Goal: Navigation & Orientation: Understand site structure

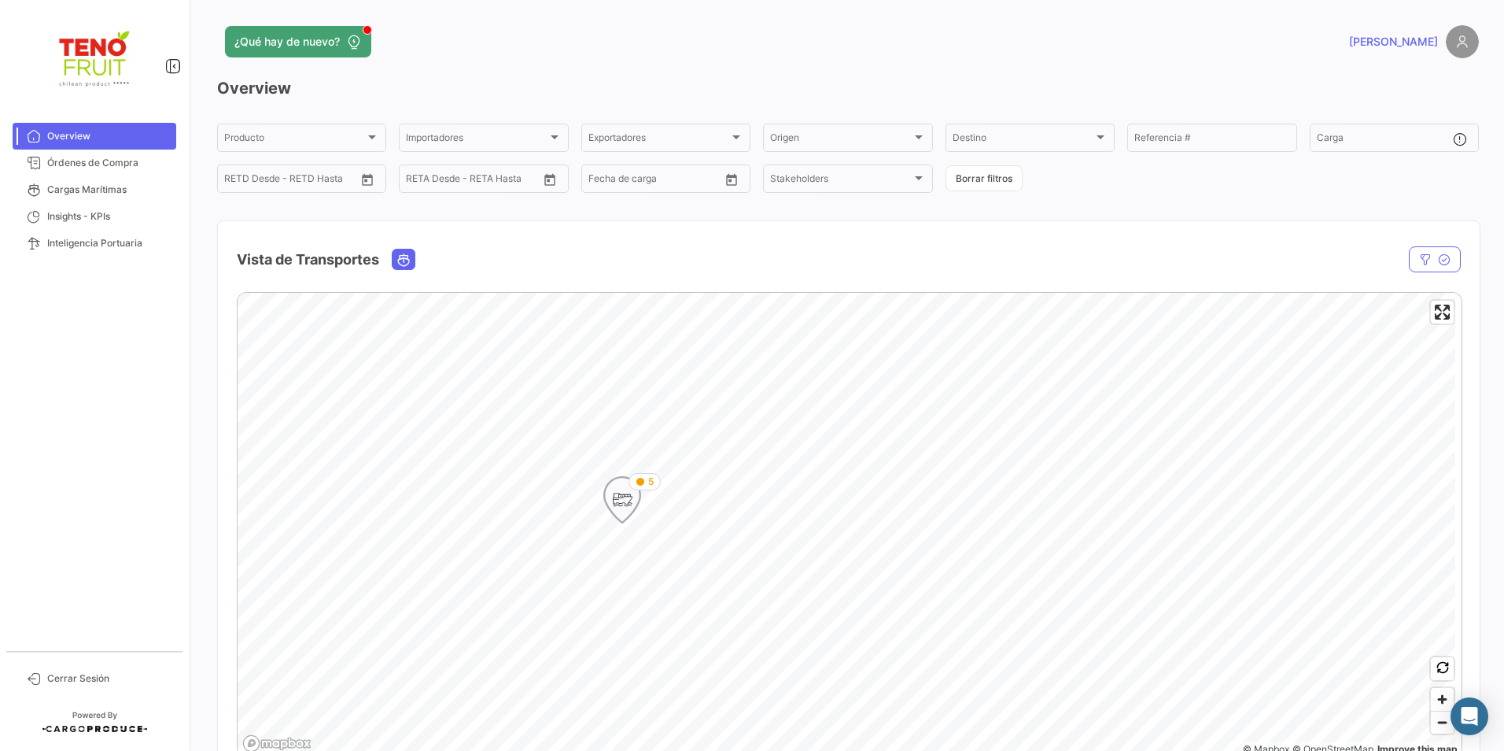
click at [623, 507] on icon "Map marker" at bounding box center [622, 499] width 22 height 33
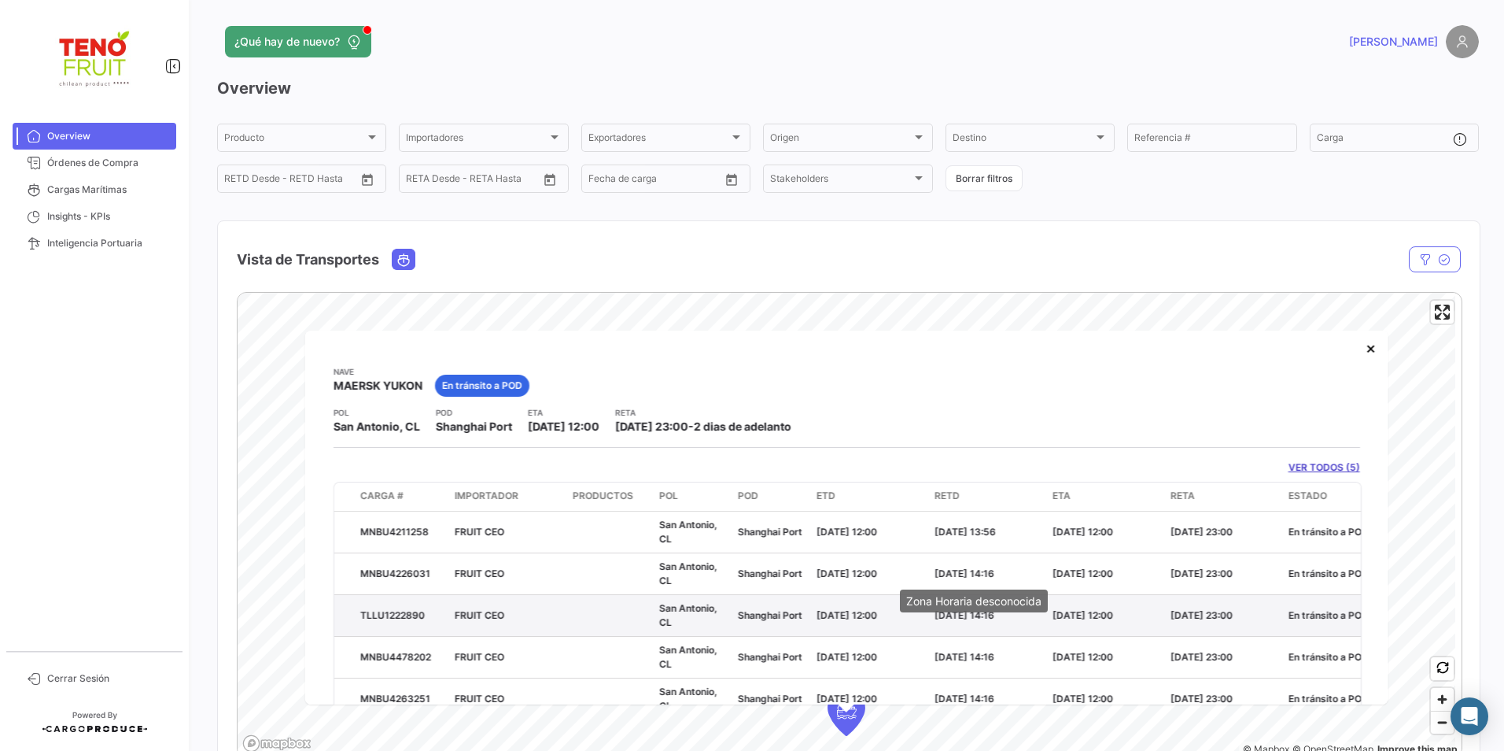
scroll to position [63, 0]
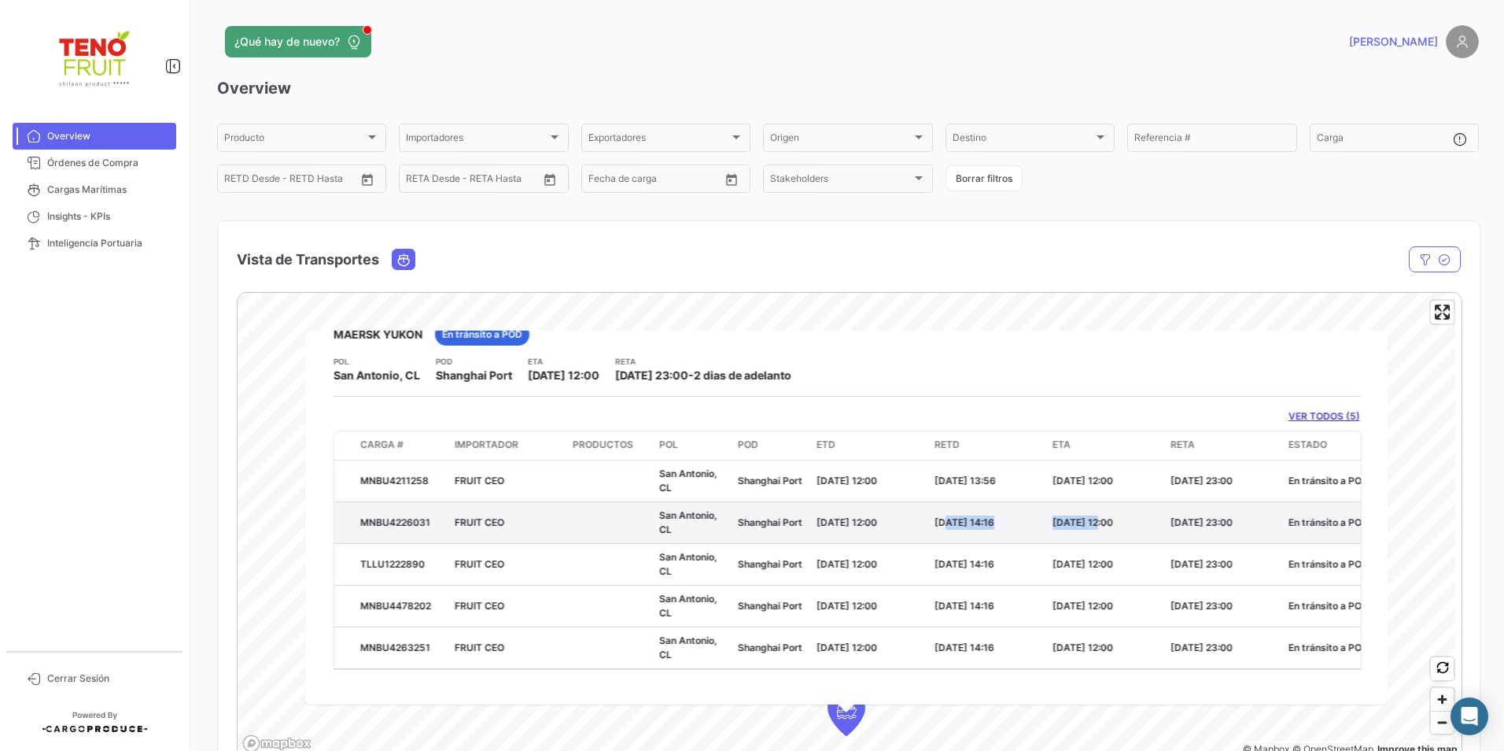
drag, startPoint x: 1056, startPoint y: 522, endPoint x: 939, endPoint y: 526, distance: 117.3
click at [939, 526] on div "MNBU4226031 FRUIT CEO [GEOGRAPHIC_DATA], CL [GEOGRAPHIC_DATA] Port [DATE] 12:00…" at bounding box center [985, 521] width 1302 height 41
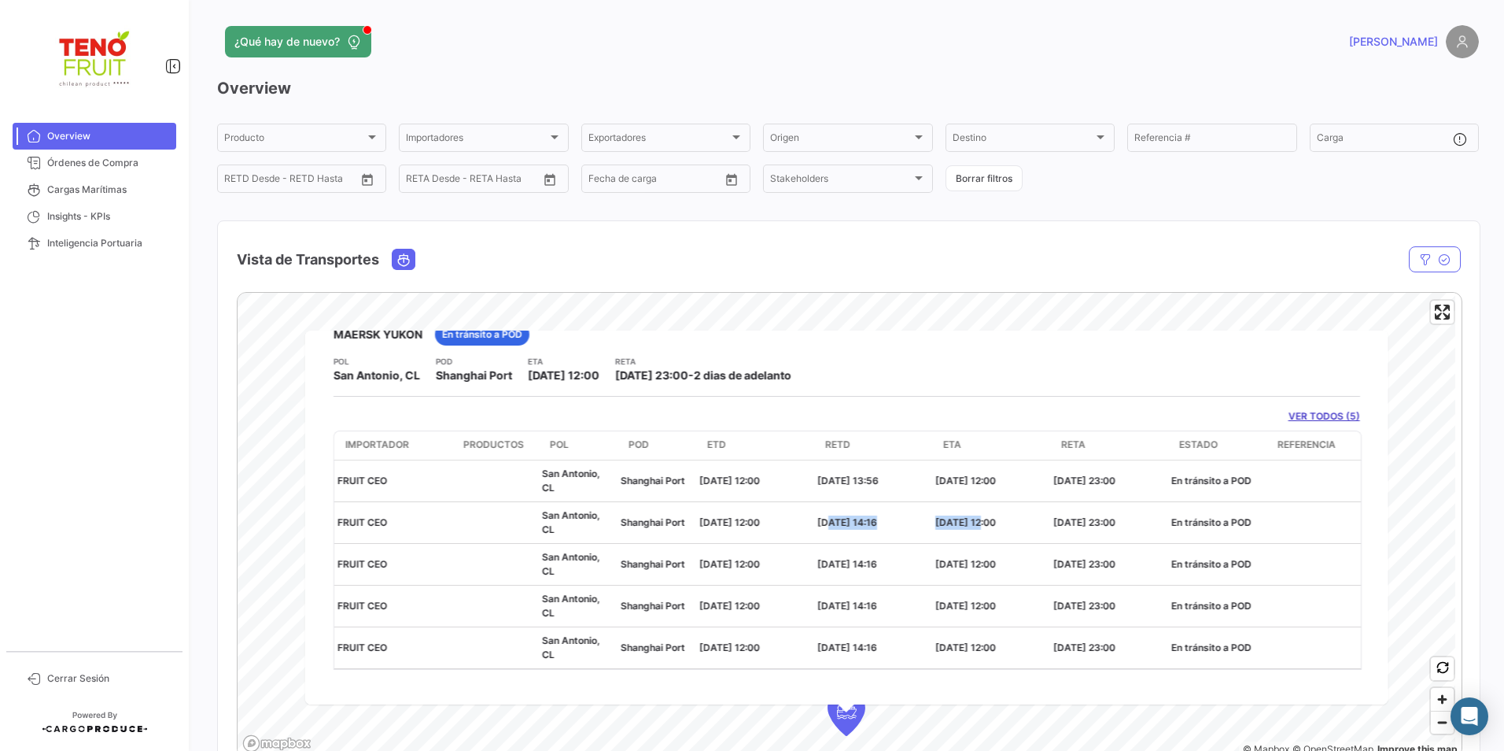
scroll to position [0, 0]
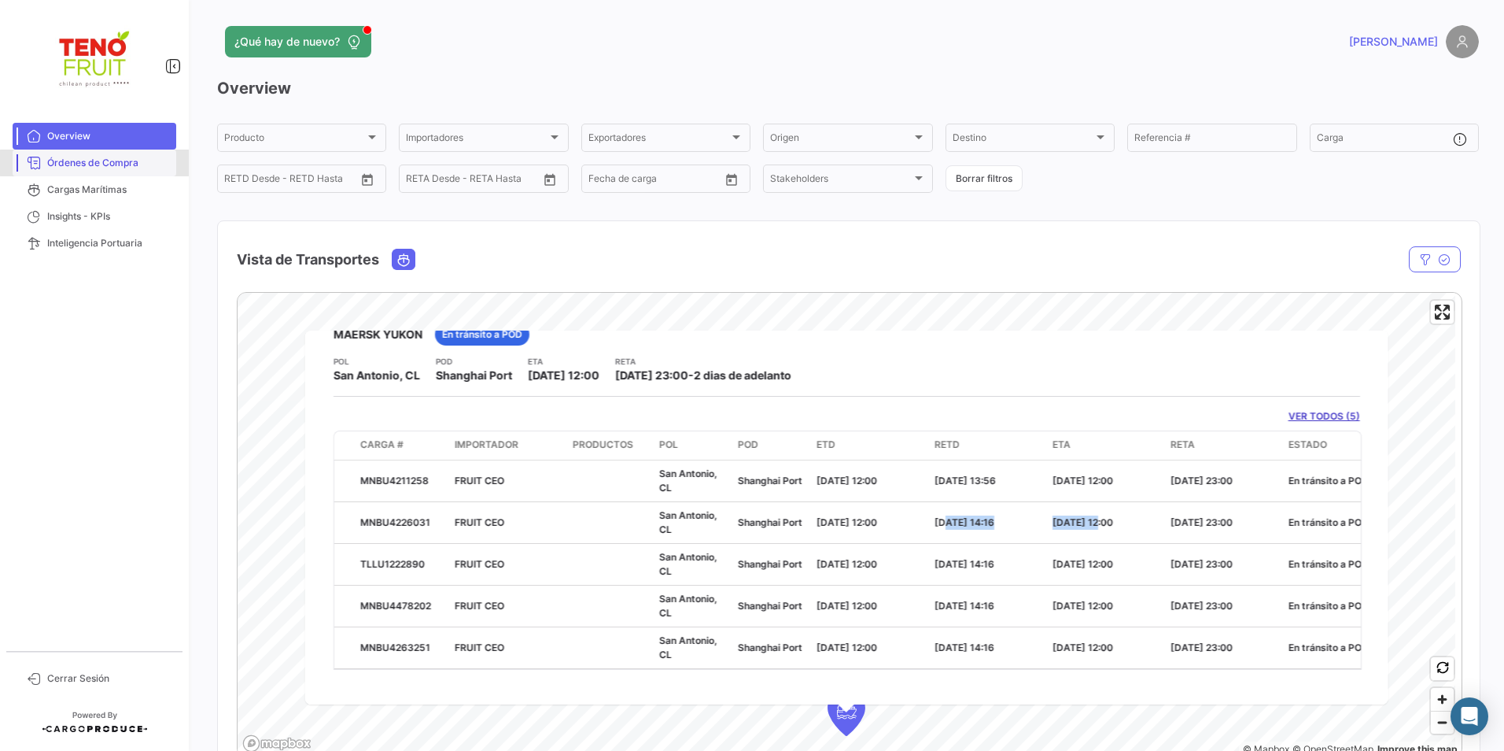
click at [99, 163] on span "Órdenes de Compra" at bounding box center [108, 163] width 123 height 14
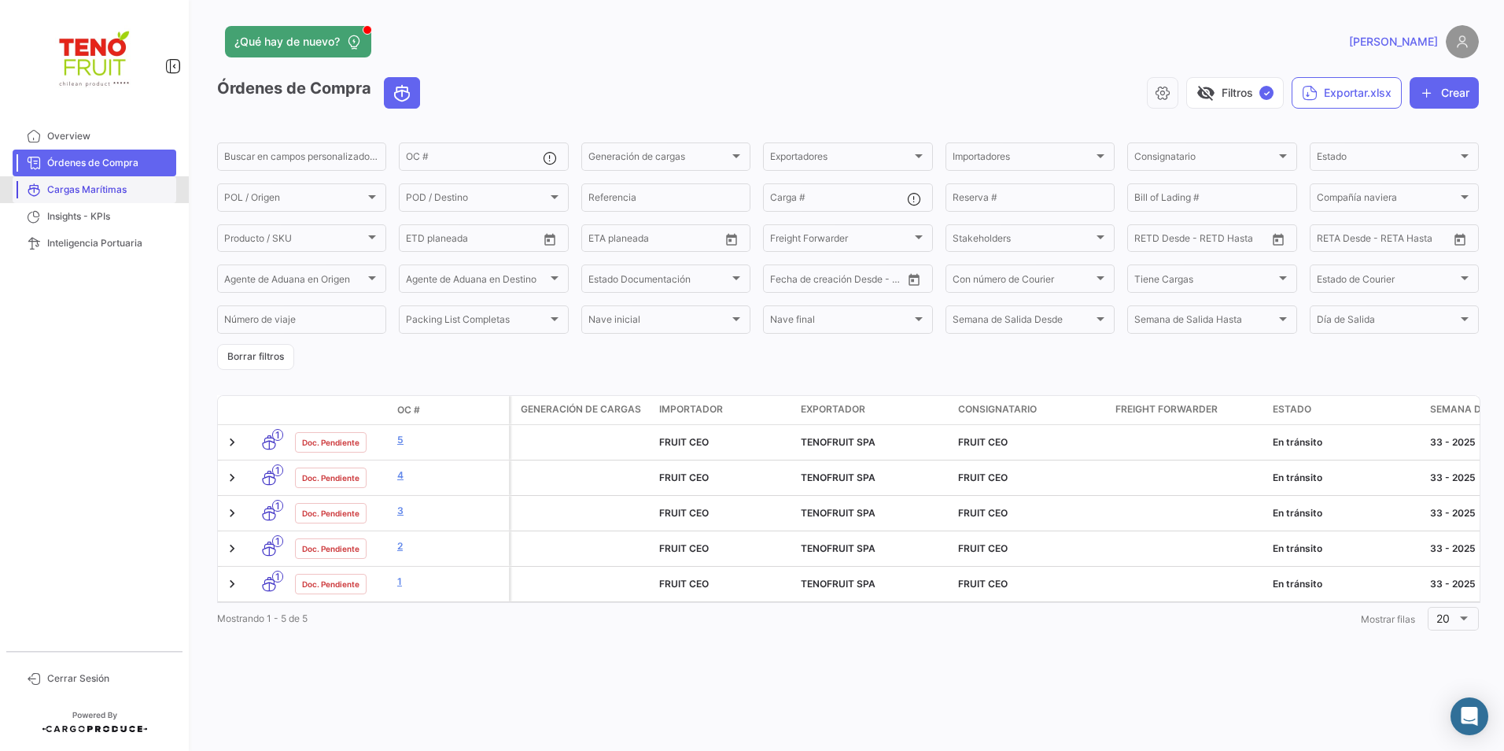
click at [135, 188] on span "Cargas Marítimas" at bounding box center [108, 190] width 123 height 14
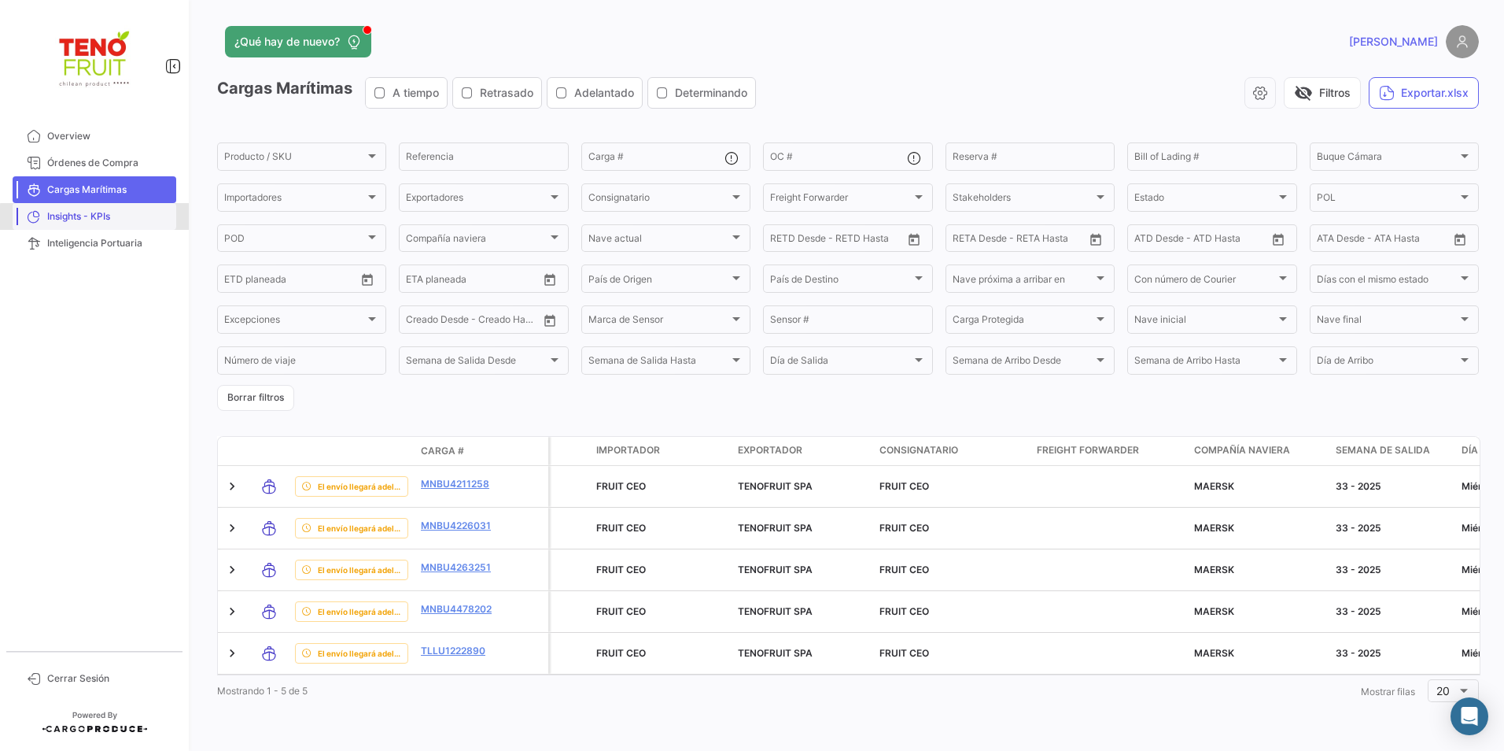
click at [113, 218] on span "Insights - KPIs" at bounding box center [108, 216] width 123 height 14
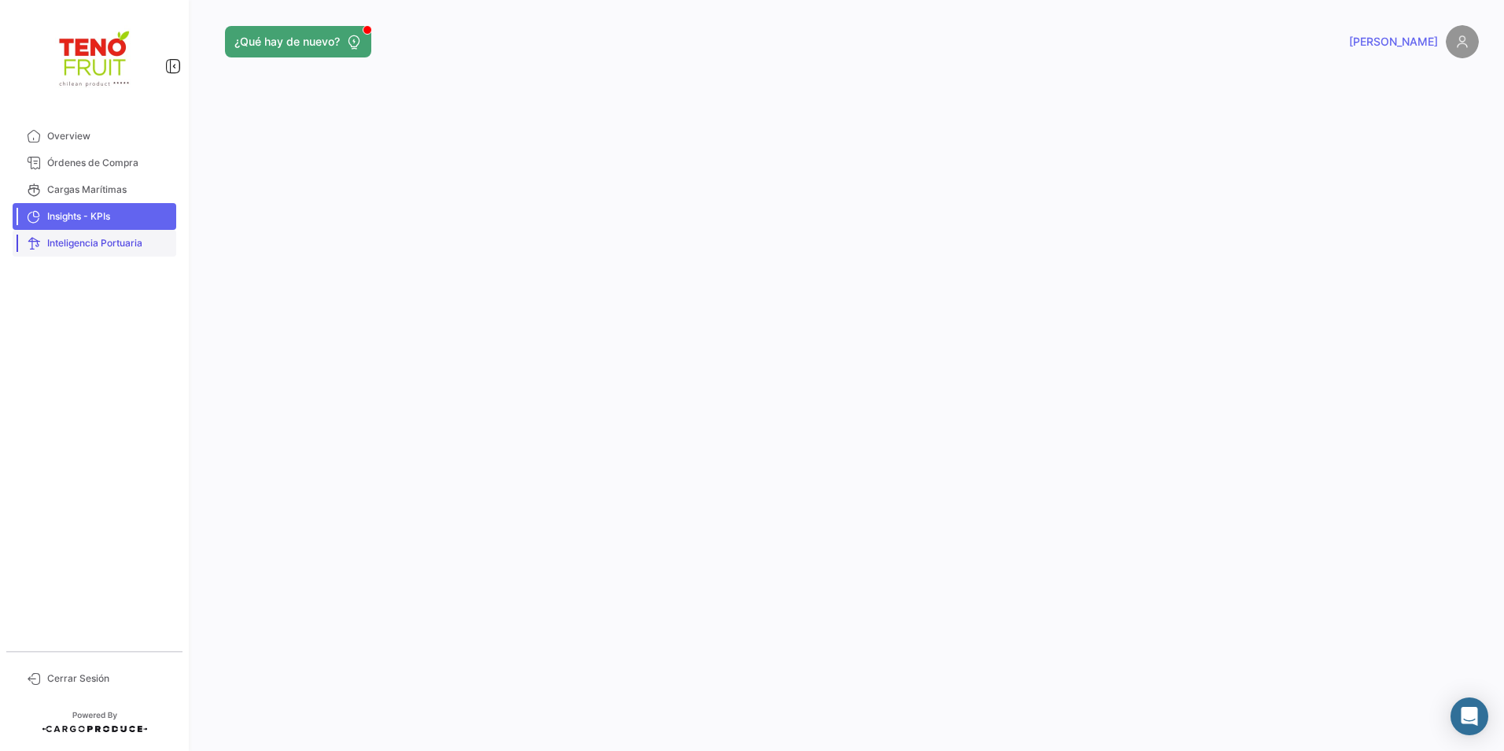
click at [92, 241] on span "Inteligencia Portuaria" at bounding box center [108, 243] width 123 height 14
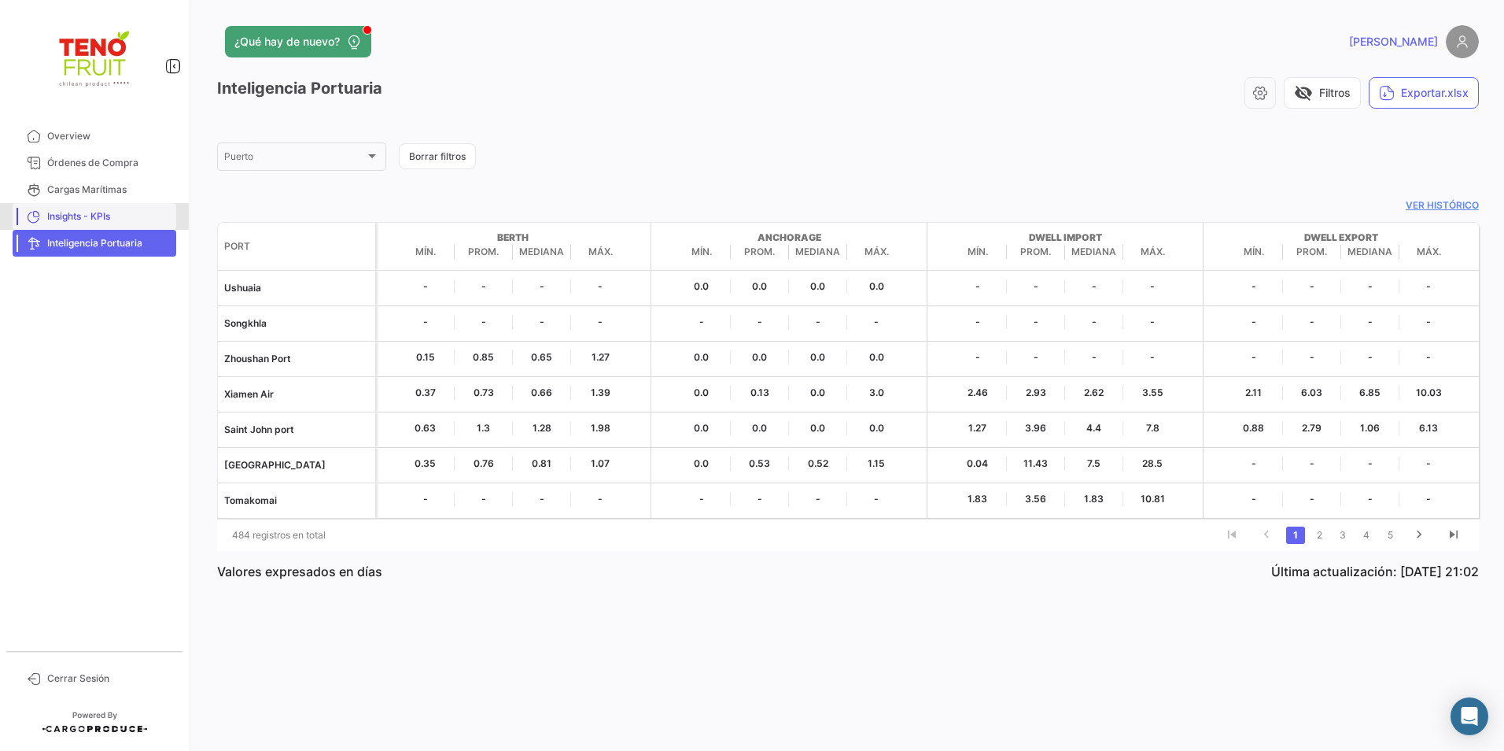
click at [90, 216] on span "Insights - KPIs" at bounding box center [108, 216] width 123 height 14
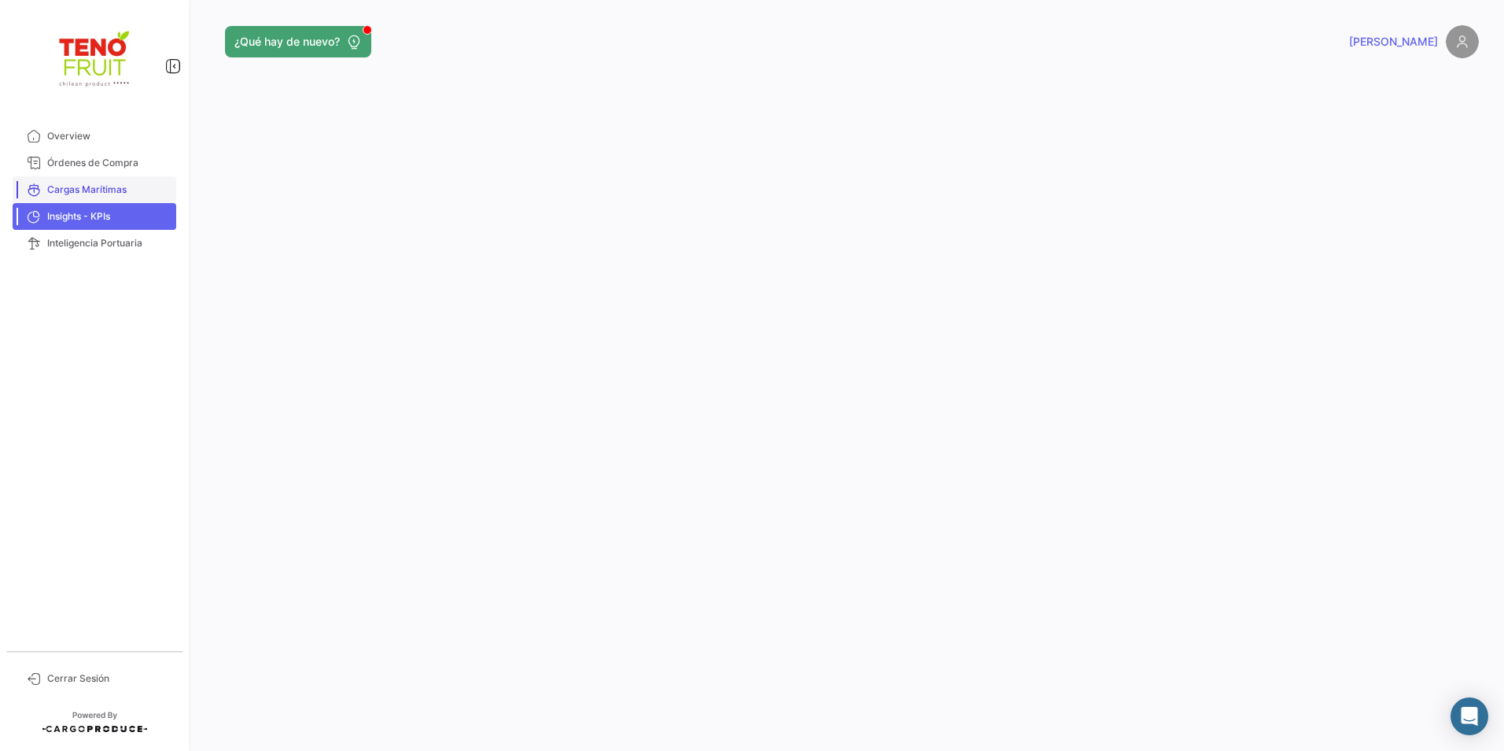
click at [105, 190] on span "Cargas Marítimas" at bounding box center [108, 190] width 123 height 14
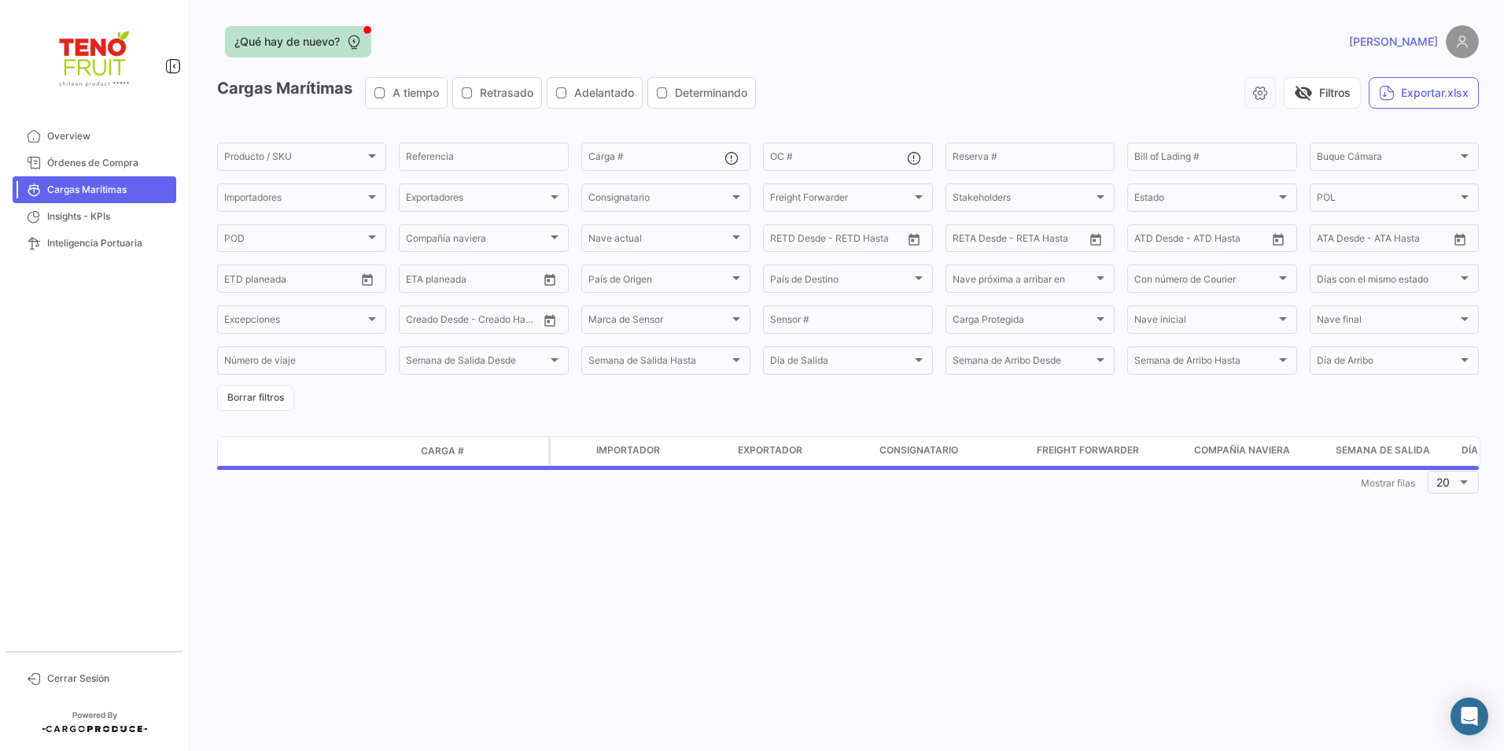
click at [281, 59] on app-header "¿Qué hay de nuevo? [PERSON_NAME]" at bounding box center [848, 51] width 1262 height 52
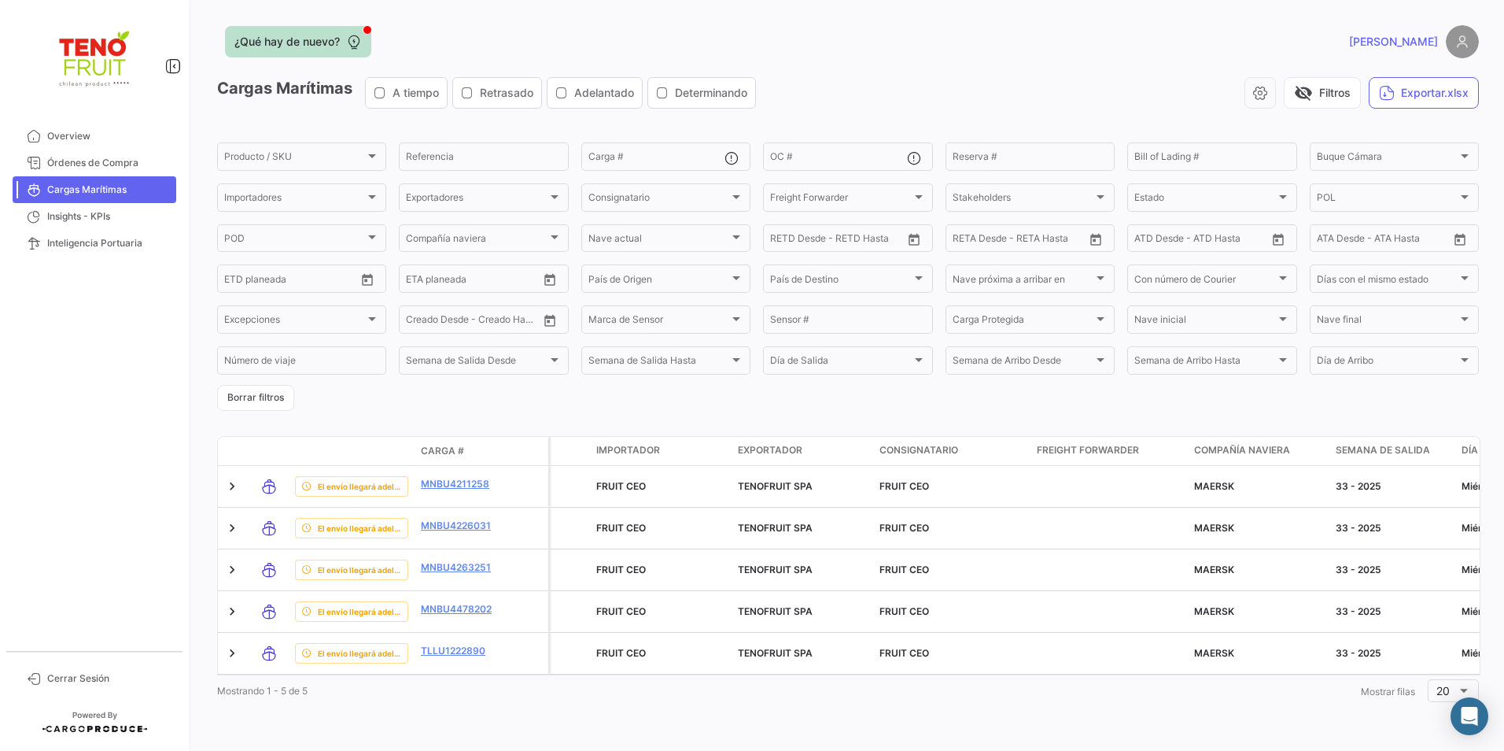
click at [289, 46] on span "¿Qué hay de nuevo?" at bounding box center [286, 42] width 105 height 16
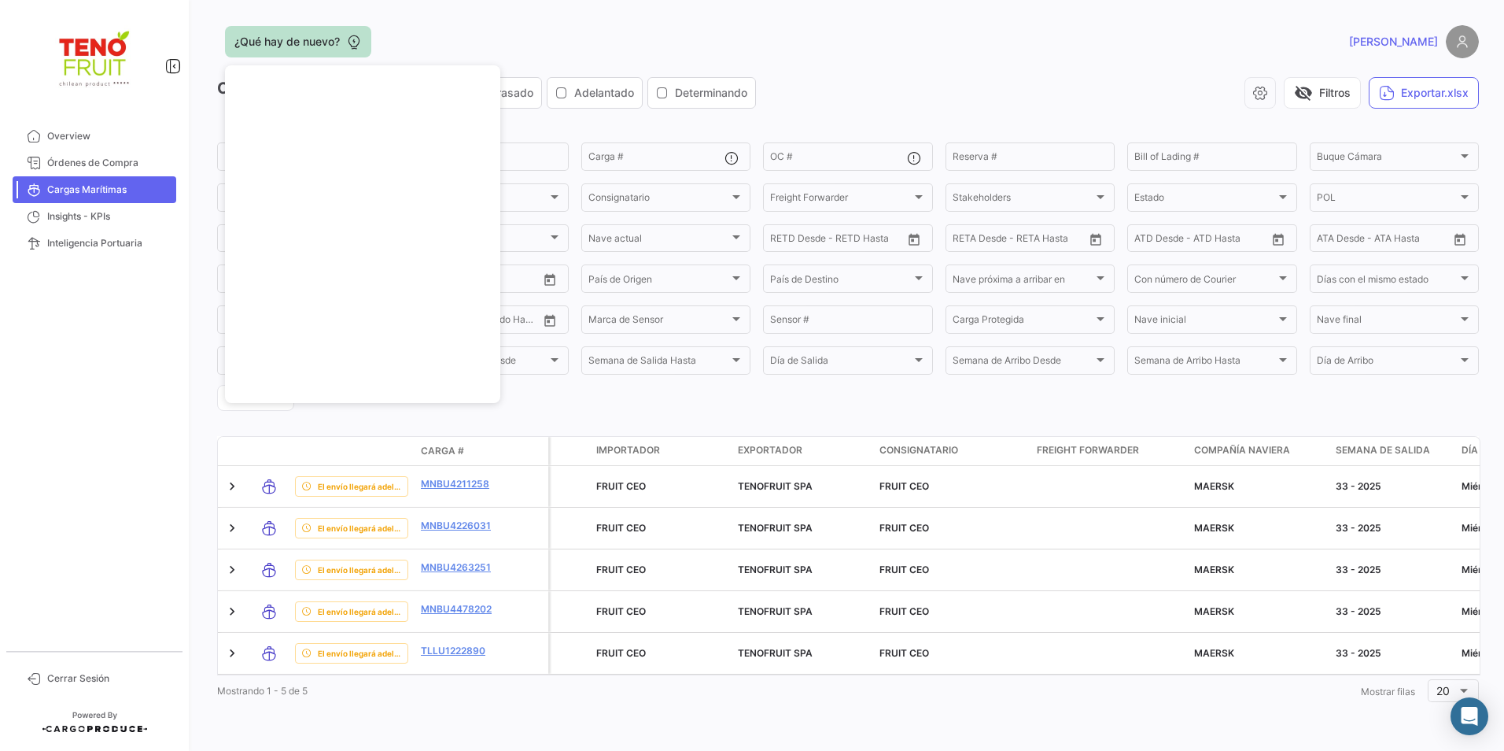
click at [289, 46] on span "¿Qué hay de nuevo?" at bounding box center [286, 42] width 105 height 16
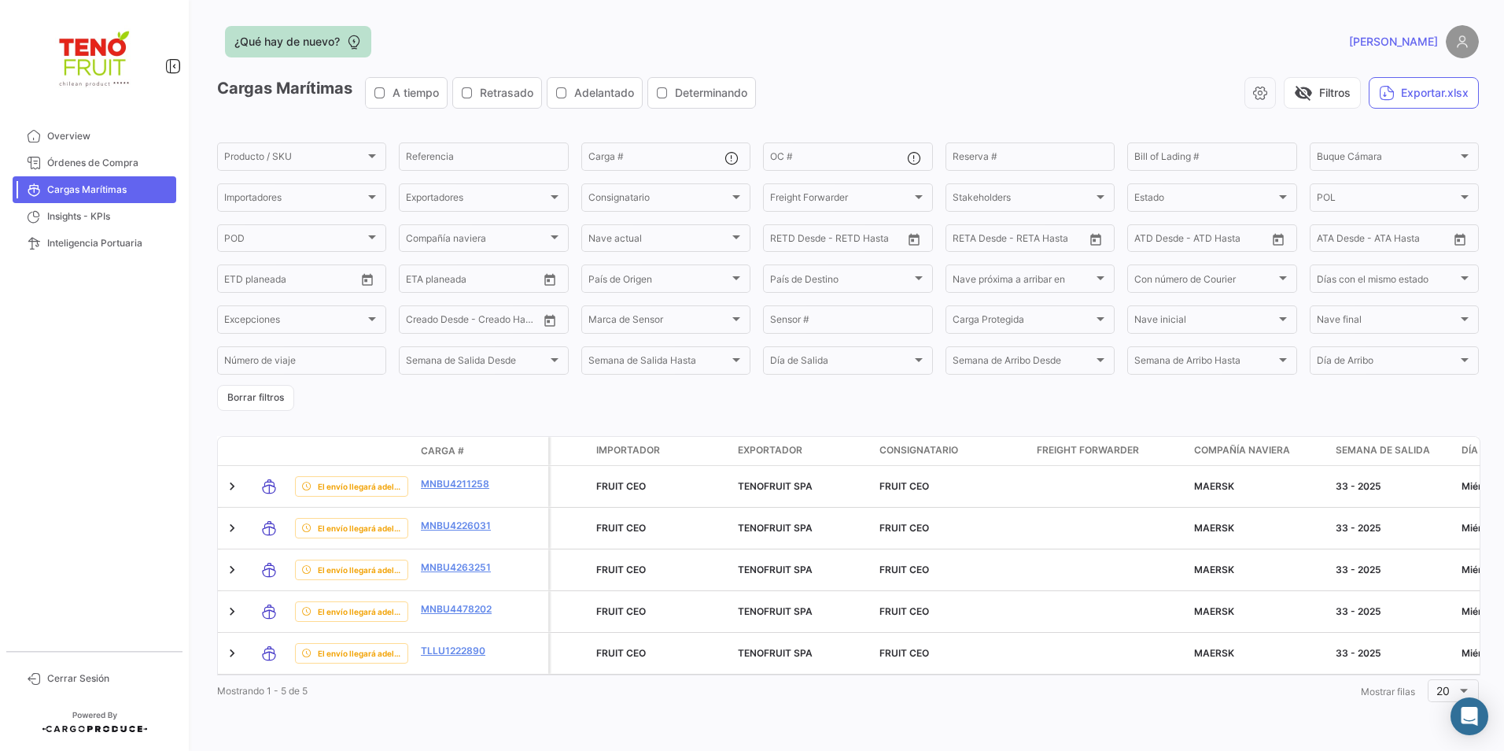
click at [289, 46] on span "¿Qué hay de nuevo?" at bounding box center [286, 42] width 105 height 16
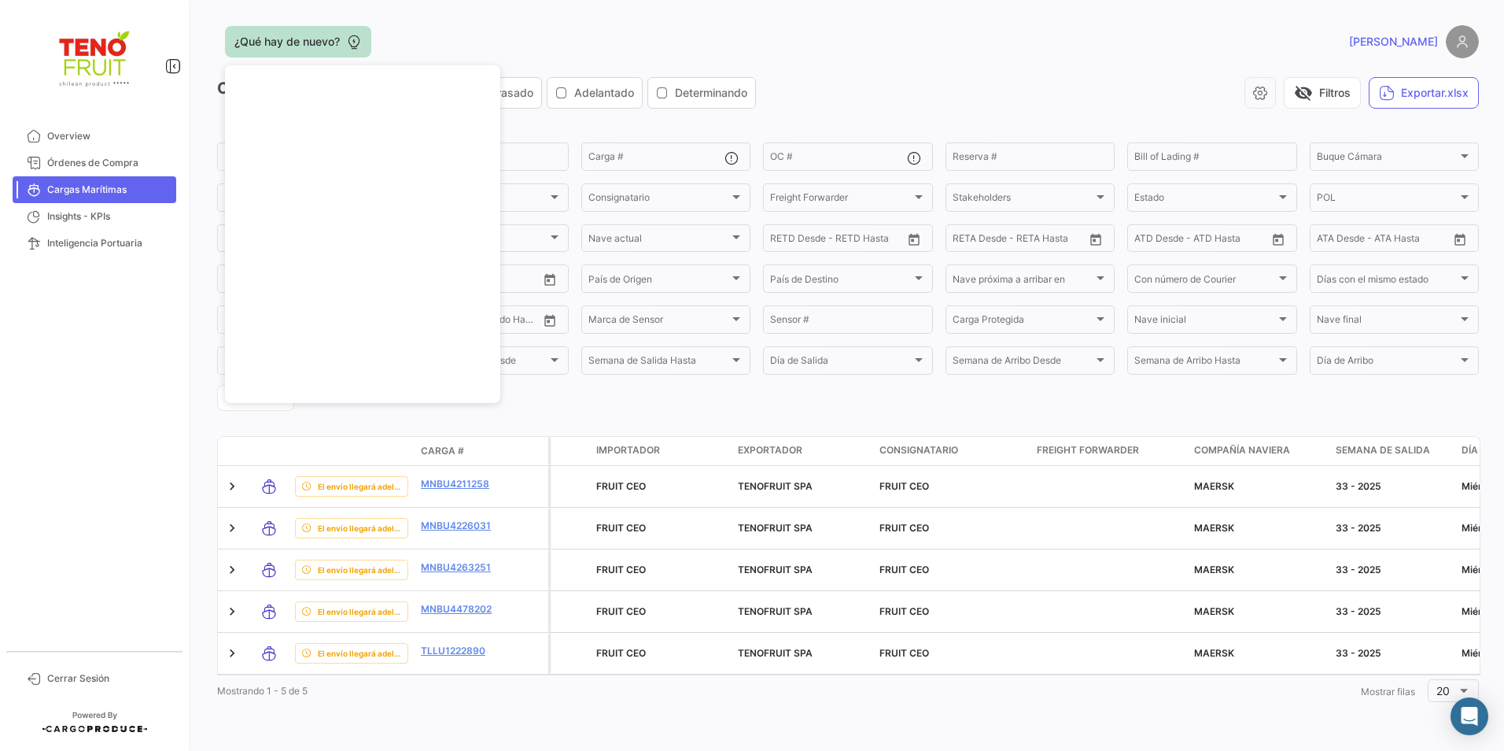
click at [289, 46] on span "¿Qué hay de nuevo?" at bounding box center [286, 42] width 105 height 16
